Goal: Check status: Check status

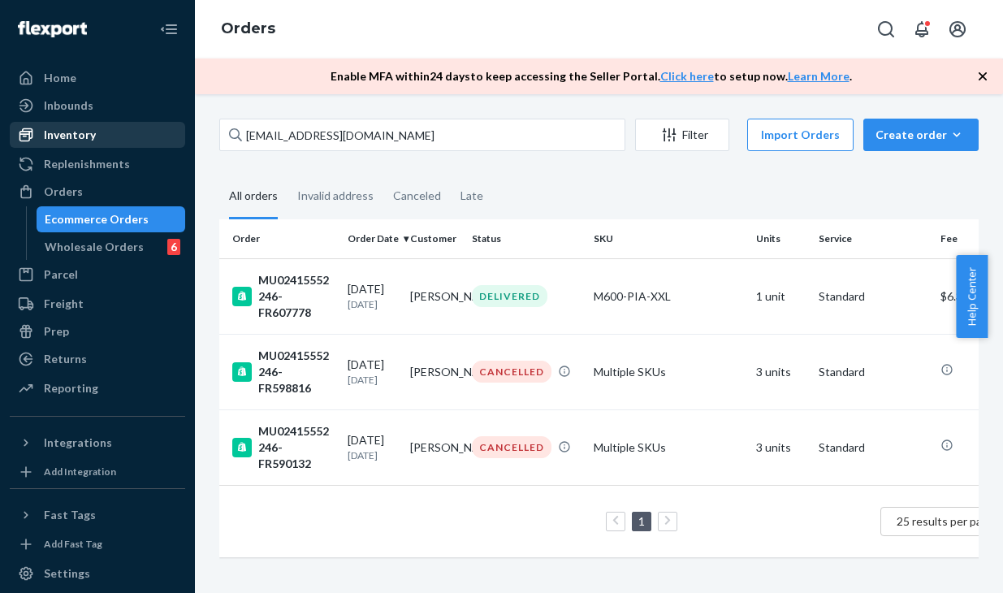
click at [116, 133] on div "Inventory" at bounding box center [97, 134] width 172 height 23
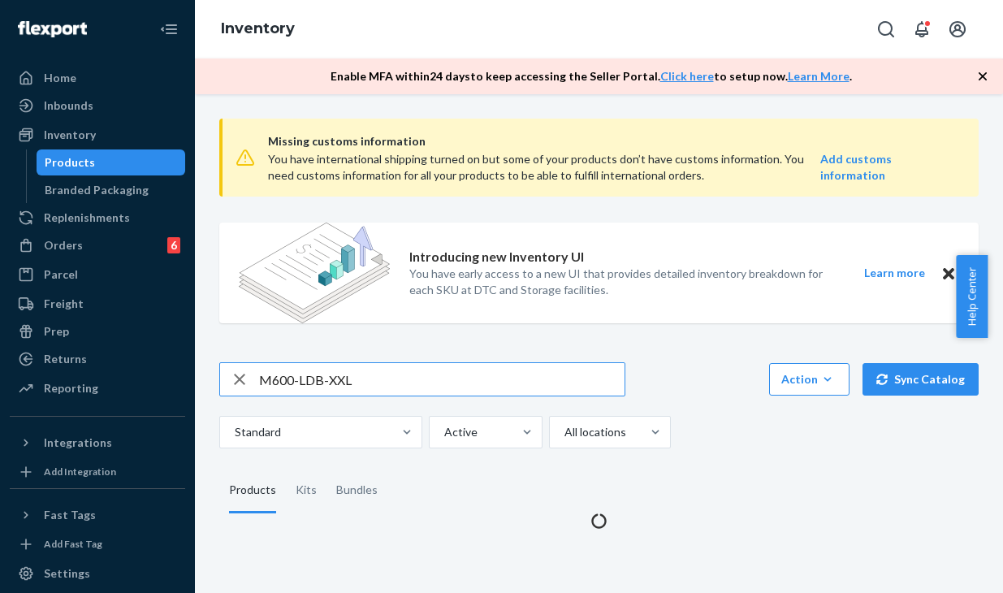
drag, startPoint x: 402, startPoint y: 383, endPoint x: 171, endPoint y: 386, distance: 230.6
click at [171, 386] on div "Home Inbounds Shipping Plans Problems Inventory Products Branded Packaging Repl…" at bounding box center [501, 296] width 1003 height 593
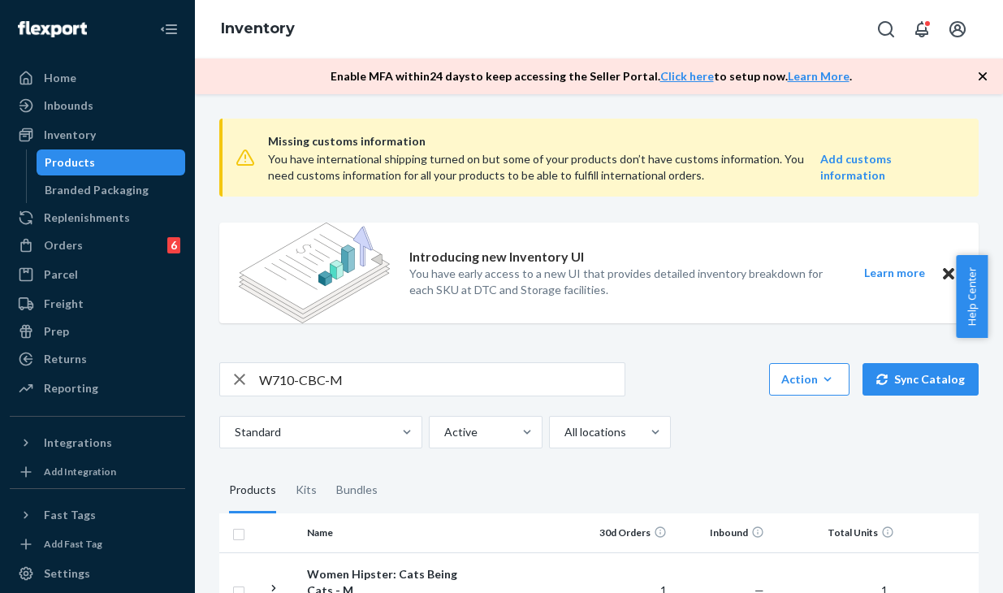
scroll to position [138, 0]
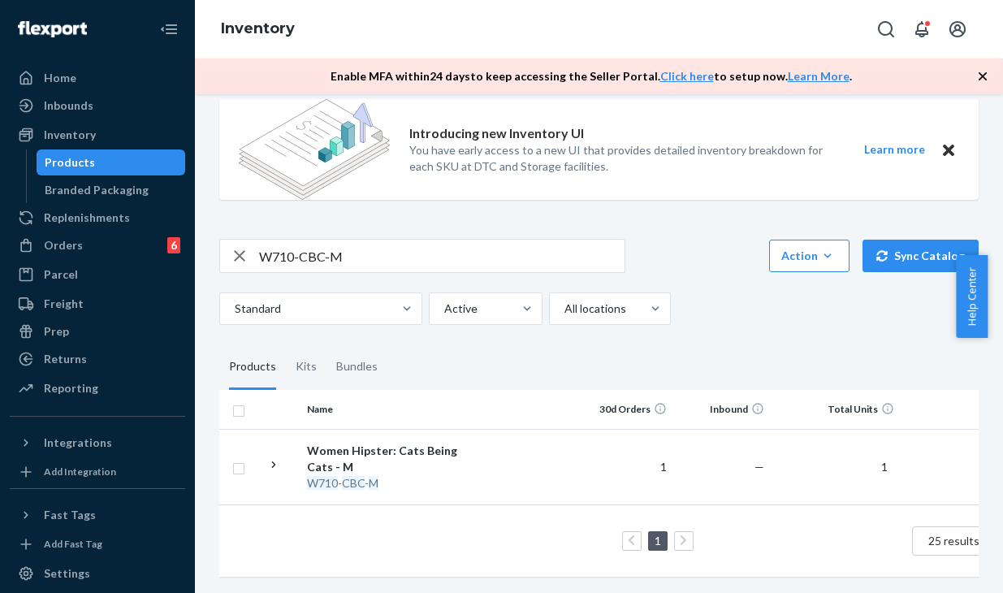
drag, startPoint x: 696, startPoint y: 181, endPoint x: 528, endPoint y: 205, distance: 169.7
click at [696, 181] on div "Introducing new Inventory UI You have early access to a new UI that provides de…" at bounding box center [621, 149] width 425 height 101
drag, startPoint x: 451, startPoint y: 241, endPoint x: 189, endPoint y: 228, distance: 262.6
click at [189, 228] on div "Home Inbounds Shipping Plans Problems Inventory Products Branded Packaging Repl…" at bounding box center [501, 296] width 1003 height 593
paste input "MU02415582117"
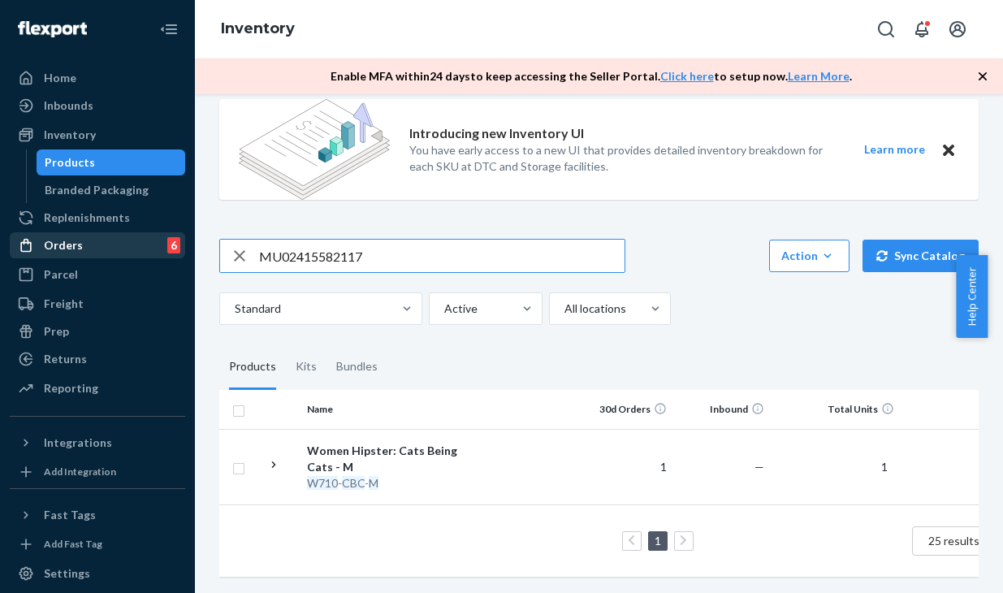
type input "MU02415582117"
click at [97, 241] on div "Orders 6" at bounding box center [97, 245] width 172 height 23
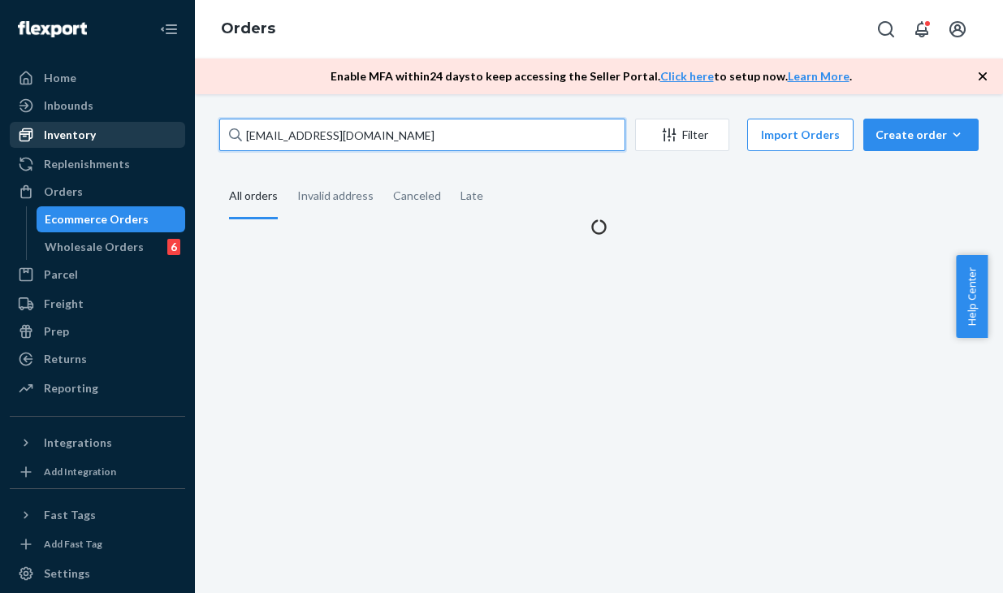
drag, startPoint x: 295, startPoint y: 137, endPoint x: 126, endPoint y: 138, distance: 168.9
click at [126, 138] on div "Home Inbounds Shipping Plans Problems Inventory Products Branded Packaging Repl…" at bounding box center [501, 296] width 1003 height 593
paste input "MU02415582117"
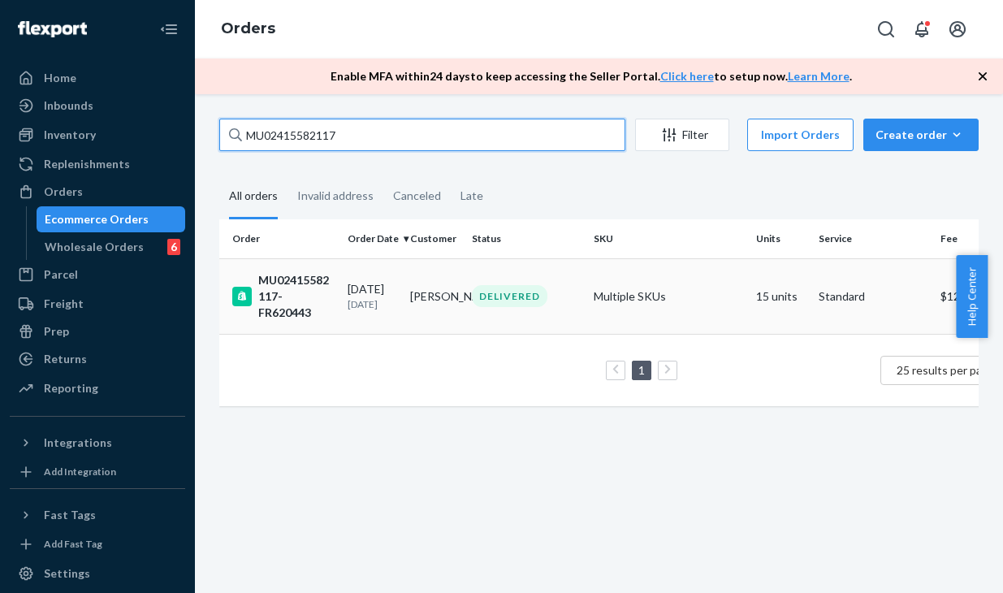
type input "MU02415582117"
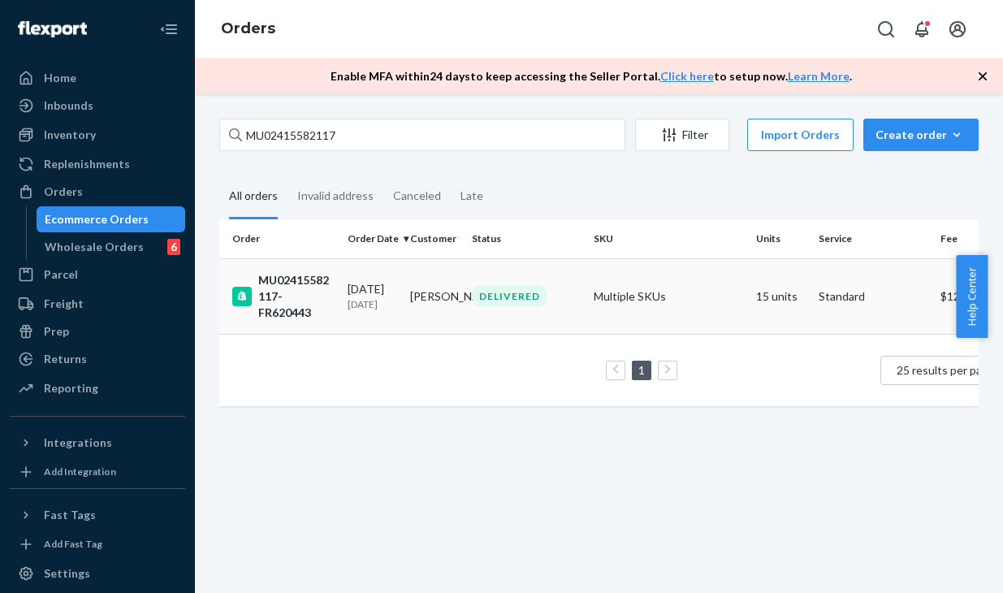
click at [369, 281] on div "[DATE] [DATE]" at bounding box center [372, 296] width 50 height 30
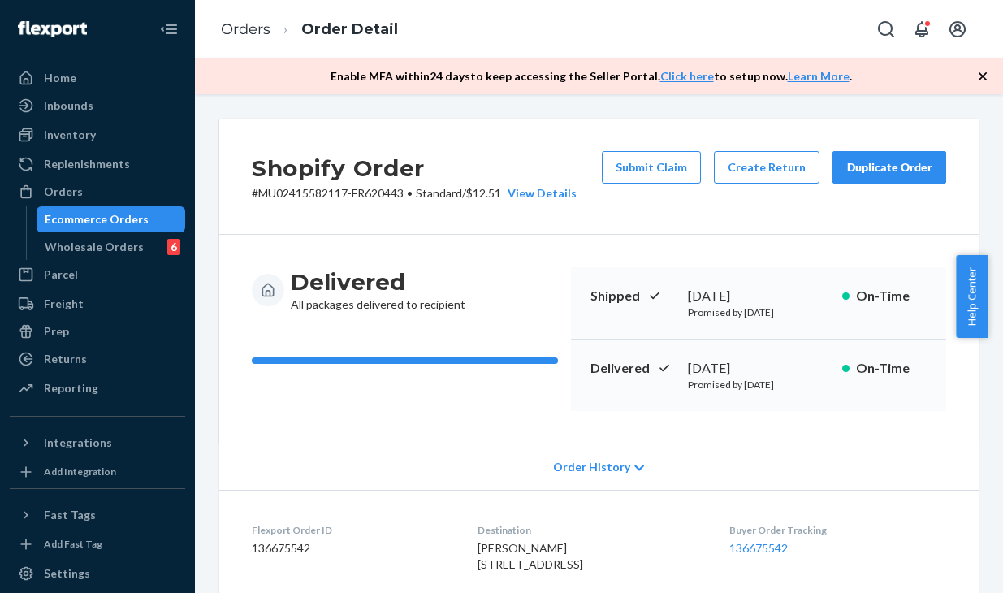
click at [0, 372] on div "Home Inbounds Shipping Plans Problems Inventory Products Branded Packaging Repl…" at bounding box center [97, 296] width 195 height 593
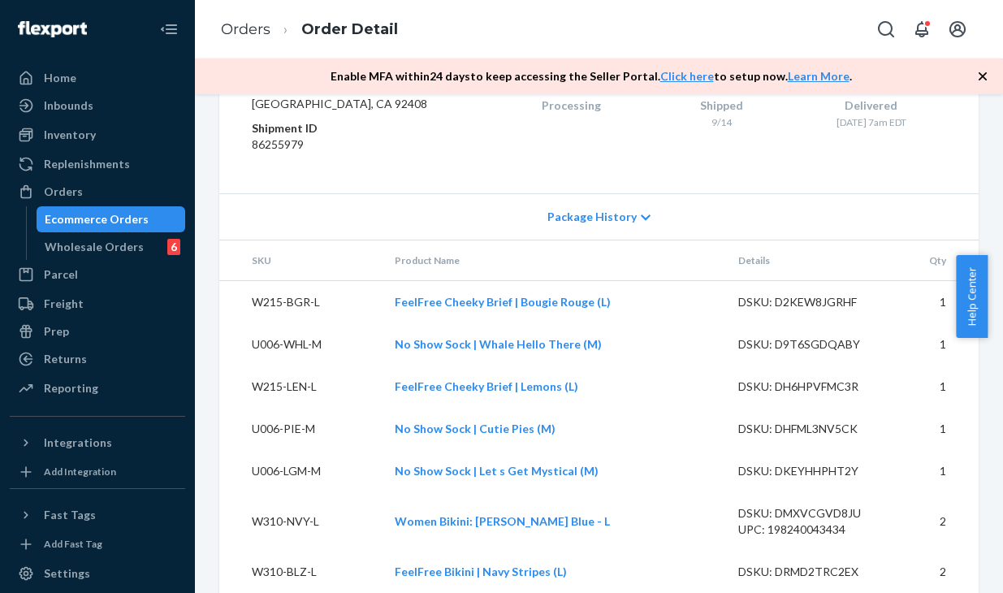
scroll to position [1318, 0]
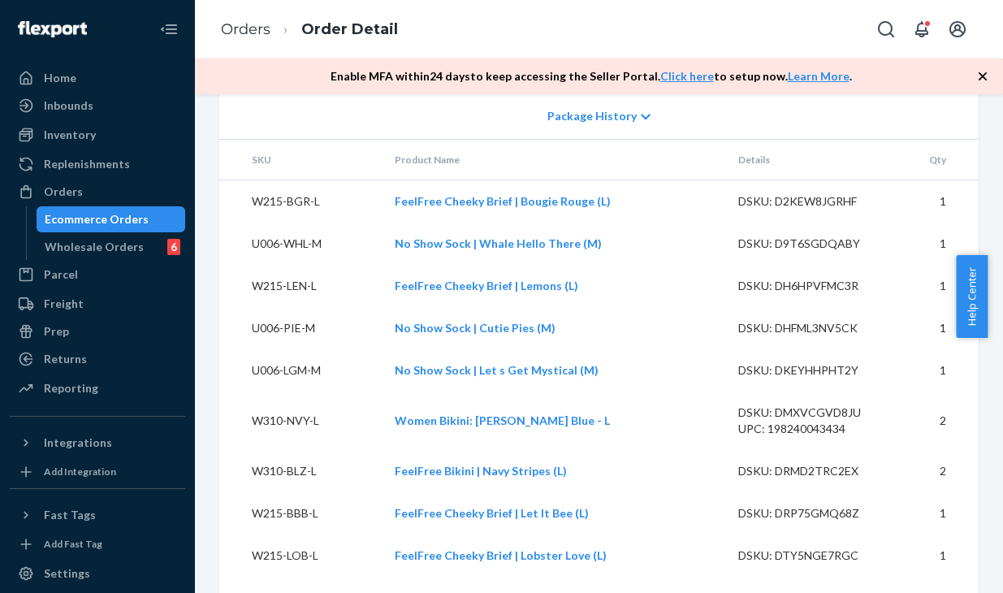
click at [720, 139] on div "Package History" at bounding box center [598, 116] width 759 height 46
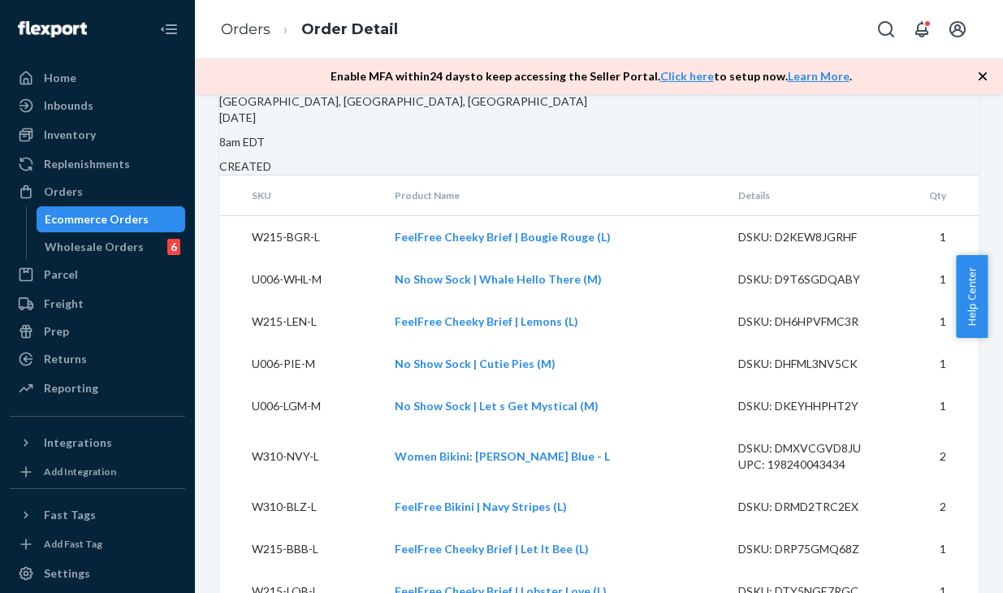
scroll to position [2174, 0]
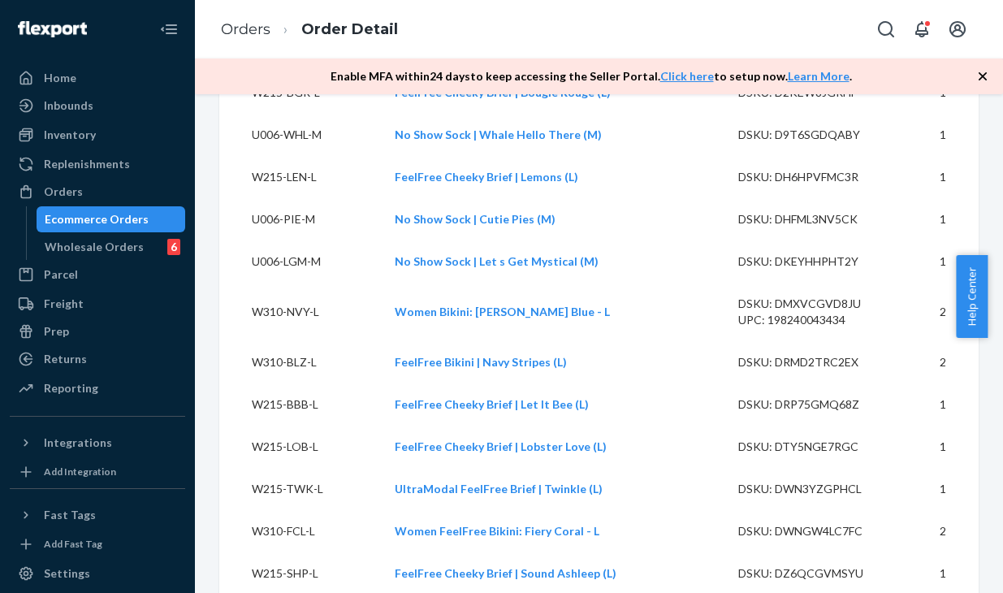
drag, startPoint x: 771, startPoint y: 37, endPoint x: 709, endPoint y: 132, distance: 113.7
click at [771, 37] on div "Orders Order Detail" at bounding box center [599, 29] width 808 height 58
click at [712, 21] on div "Orders Order Detail" at bounding box center [599, 29] width 808 height 58
